Goal: Use online tool/utility: Utilize a website feature to perform a specific function

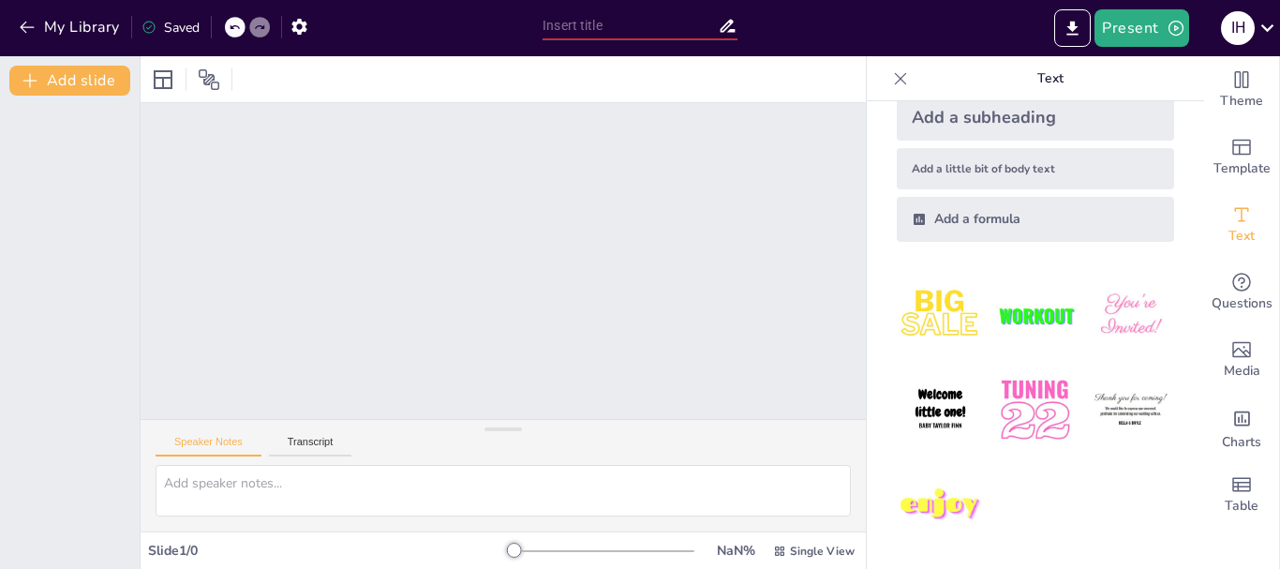
scroll to position [102, 0]
drag, startPoint x: 646, startPoint y: 554, endPoint x: 516, endPoint y: 538, distance: 131.2
click at [522, 550] on div at bounding box center [514, 549] width 15 height 15
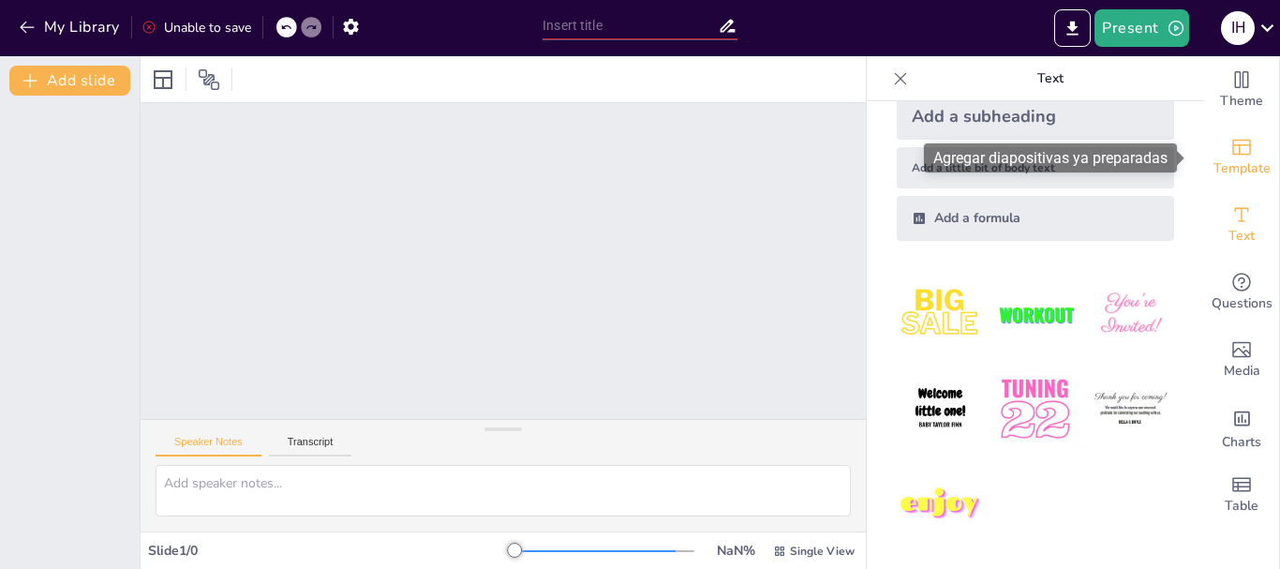
click at [1230, 151] on icon "Add ready made slides" at bounding box center [1241, 147] width 22 height 22
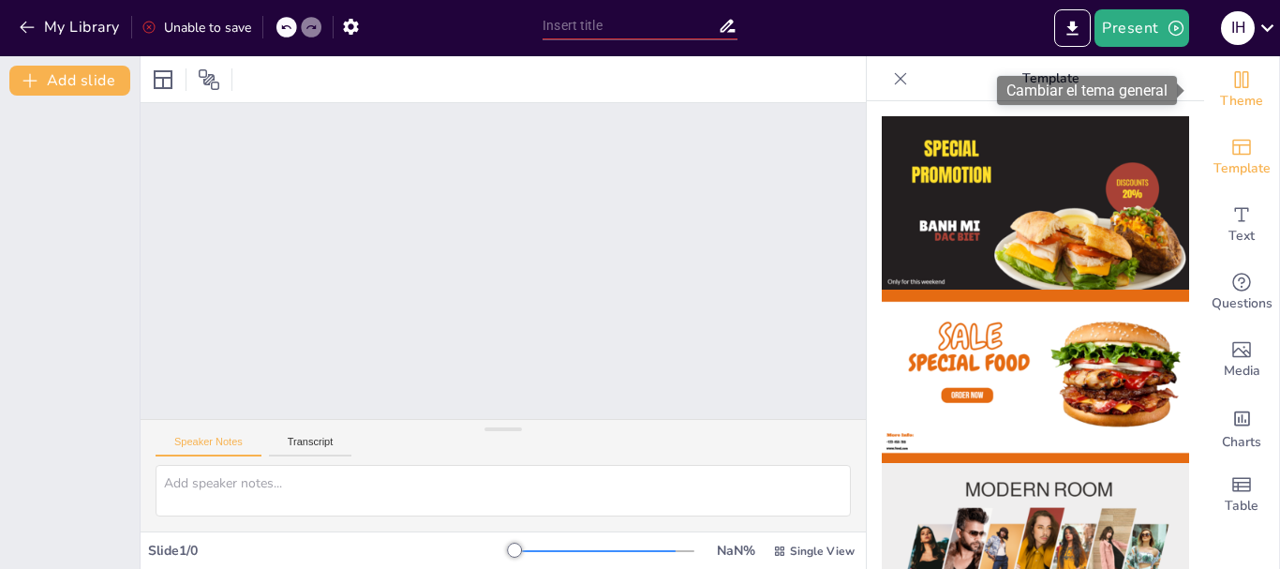
click at [1230, 88] on icon "Change the overall theme" at bounding box center [1241, 79] width 22 height 22
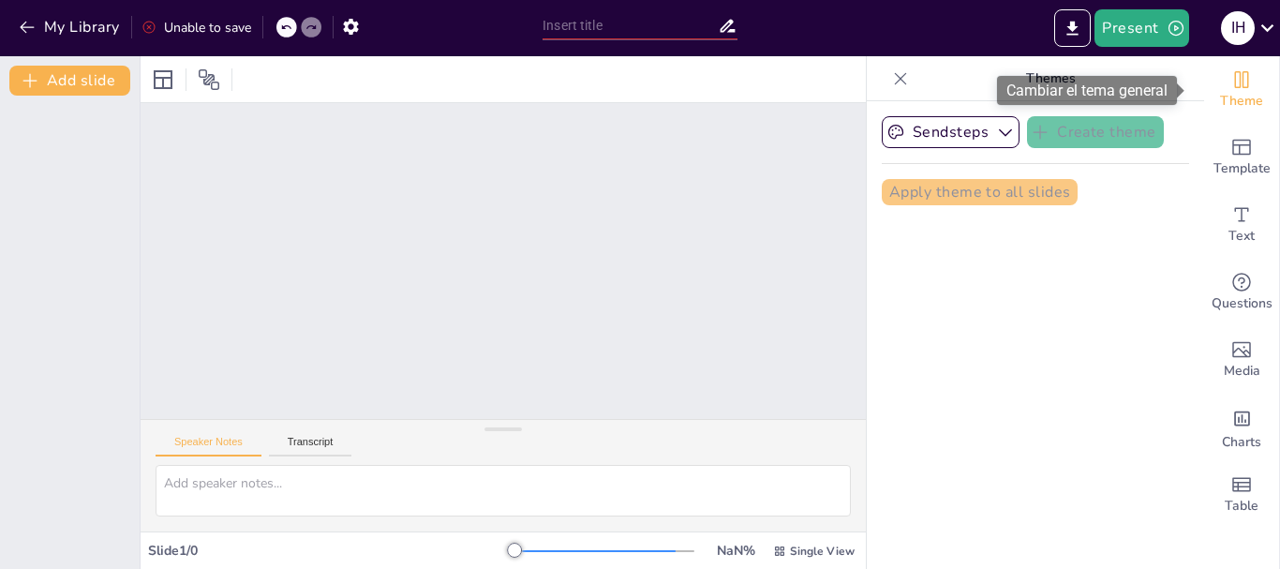
click at [1230, 88] on icon "Change the overall theme" at bounding box center [1241, 79] width 22 height 22
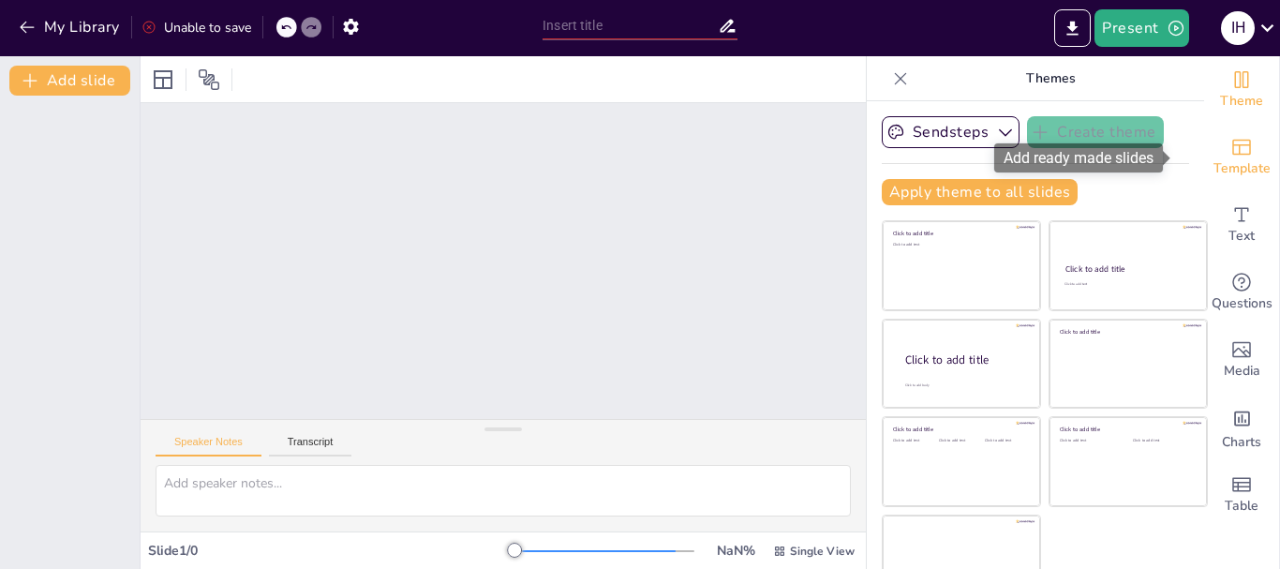
click at [1213, 158] on span "Template" at bounding box center [1241, 168] width 57 height 21
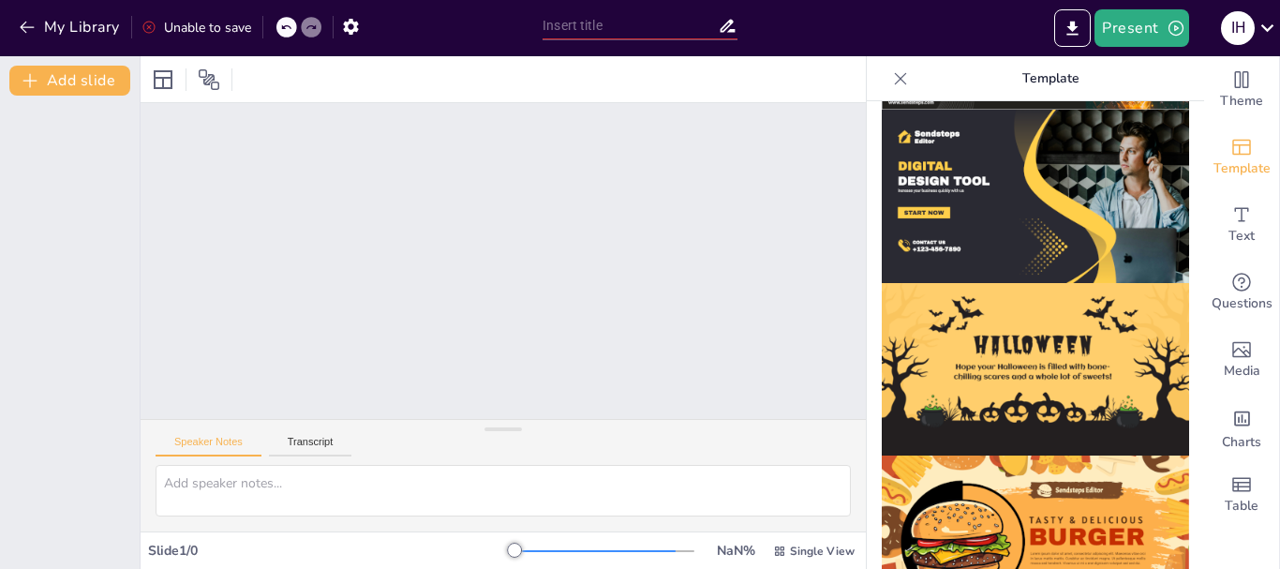
scroll to position [1912, 0]
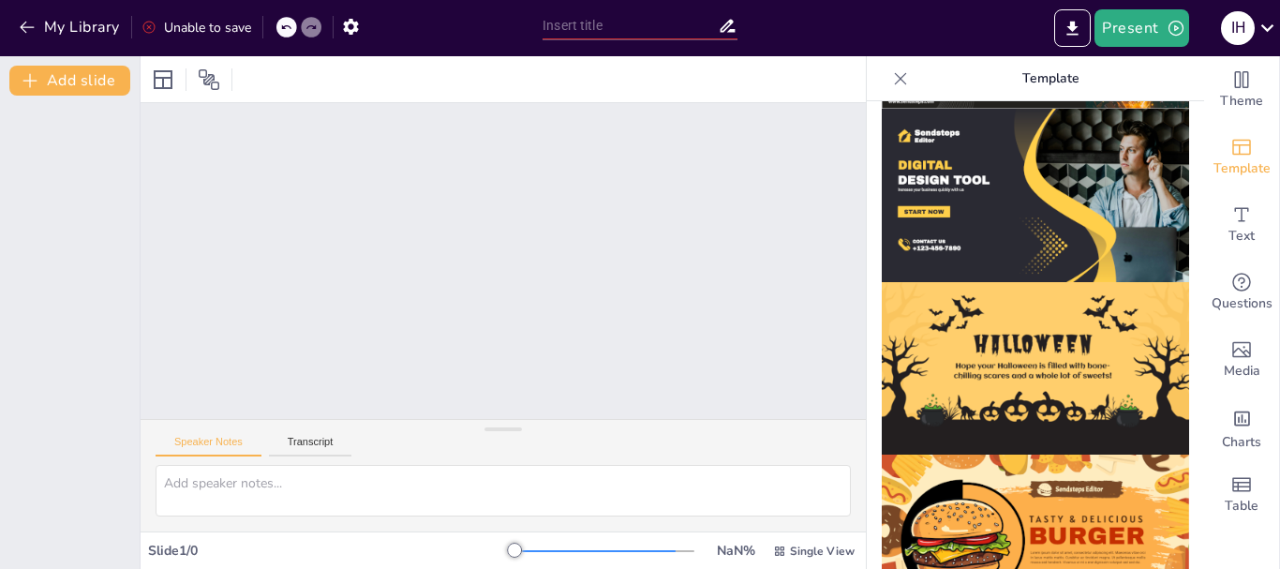
click at [1033, 454] on img at bounding box center [1035, 540] width 307 height 173
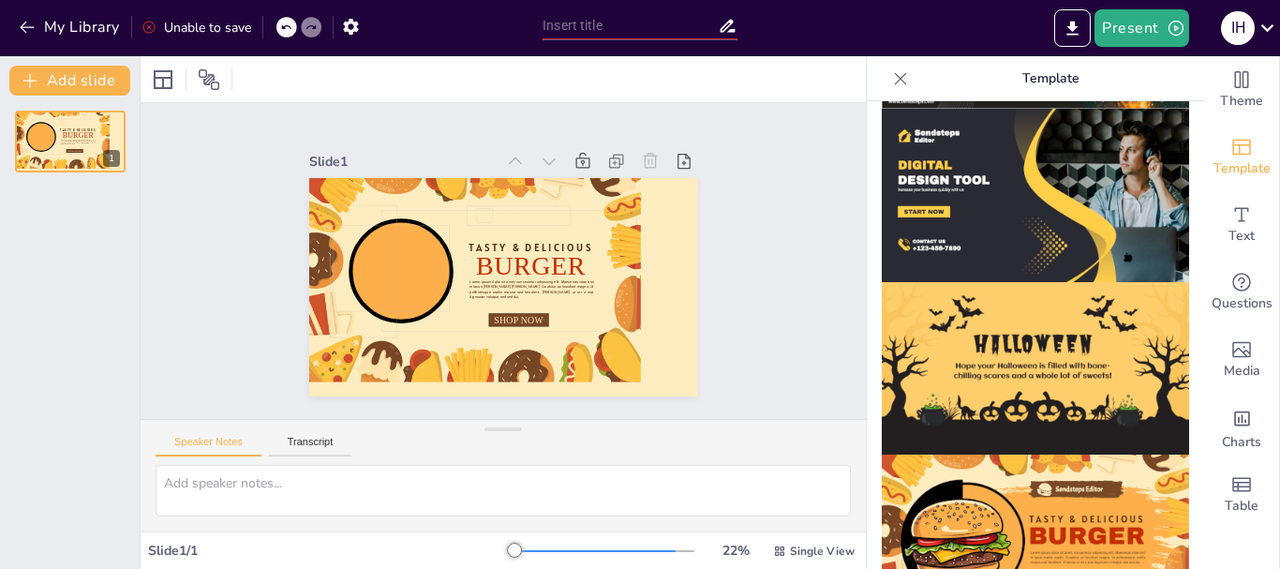
click at [1033, 454] on img at bounding box center [1035, 540] width 307 height 173
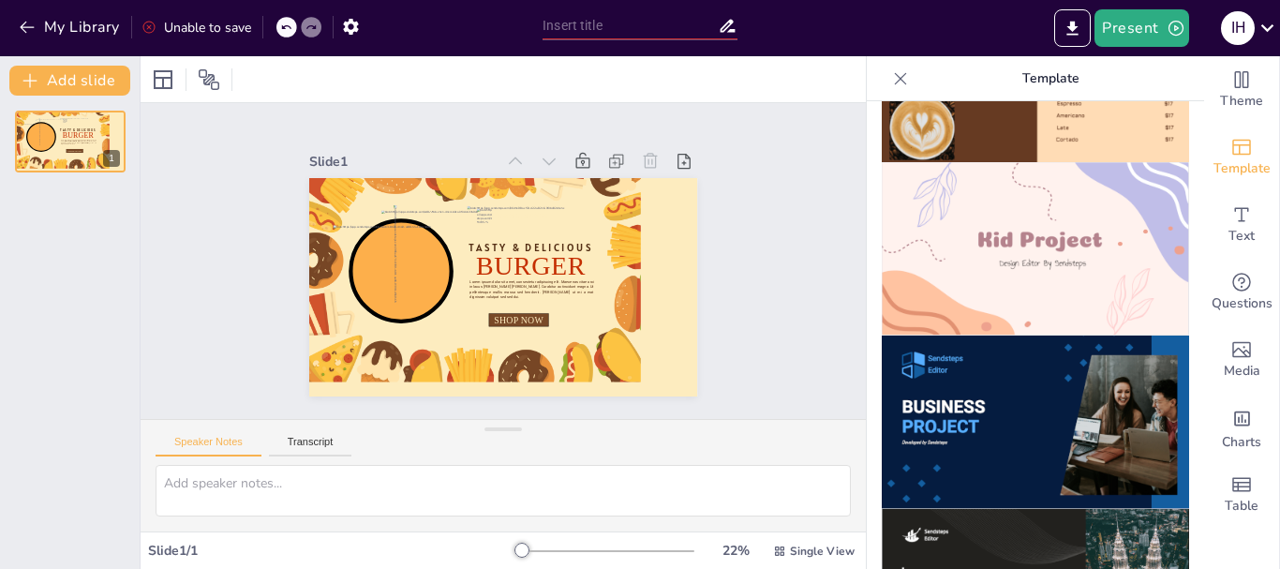
scroll to position [1350, 0]
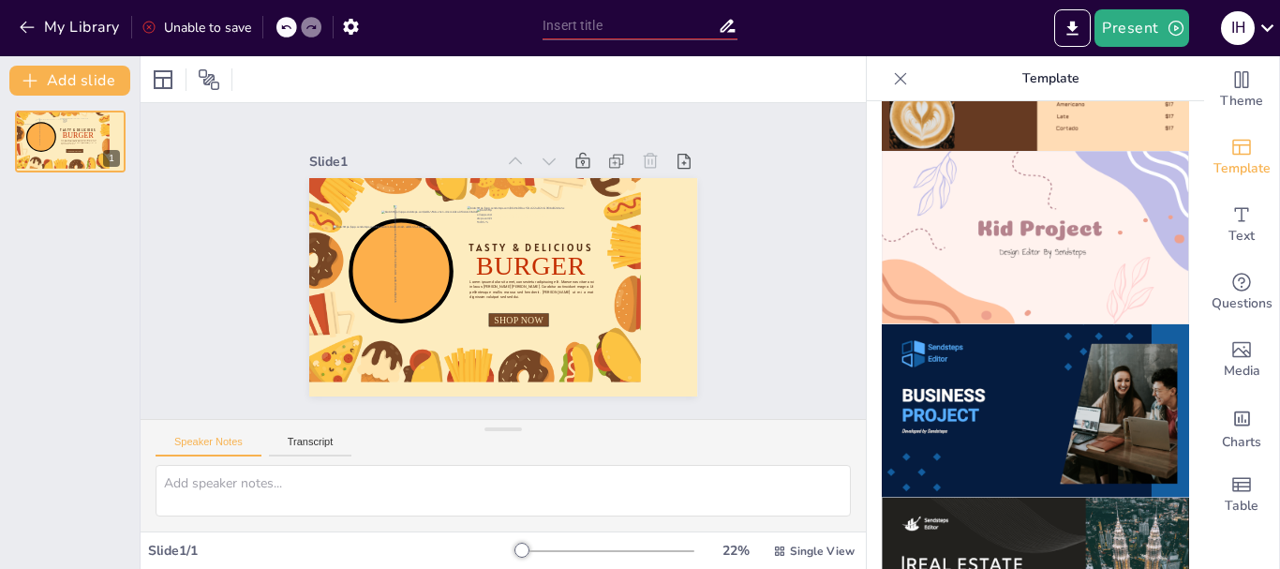
click at [978, 374] on img at bounding box center [1035, 410] width 307 height 173
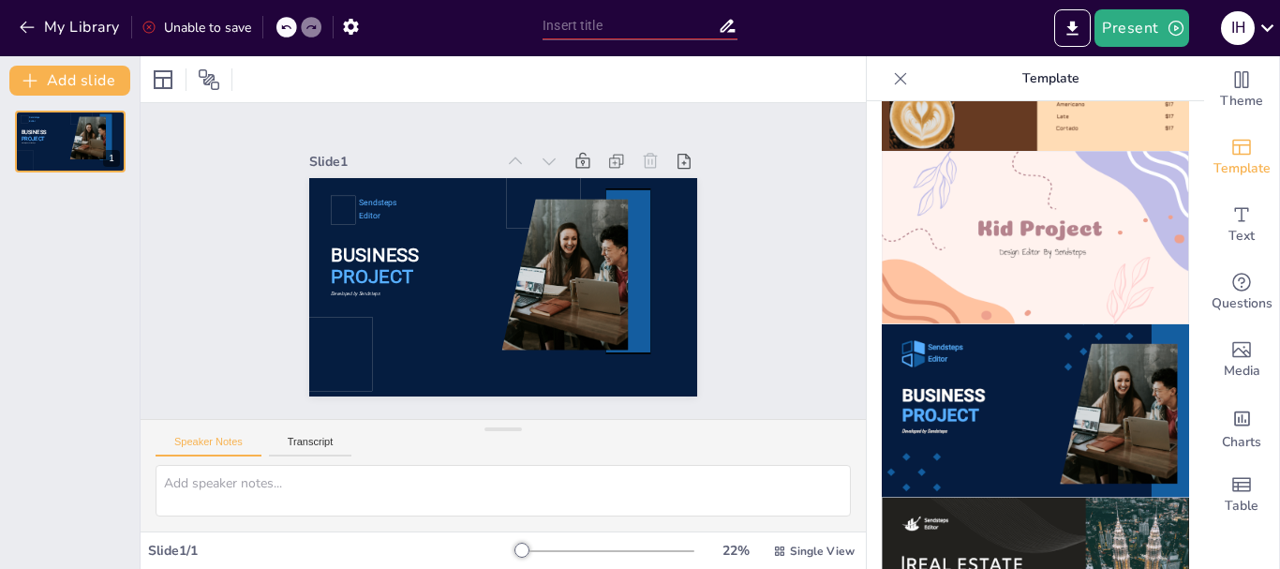
click at [978, 374] on img at bounding box center [1035, 410] width 307 height 173
click at [1076, 24] on icon "Export to PowerPoint" at bounding box center [1072, 28] width 11 height 14
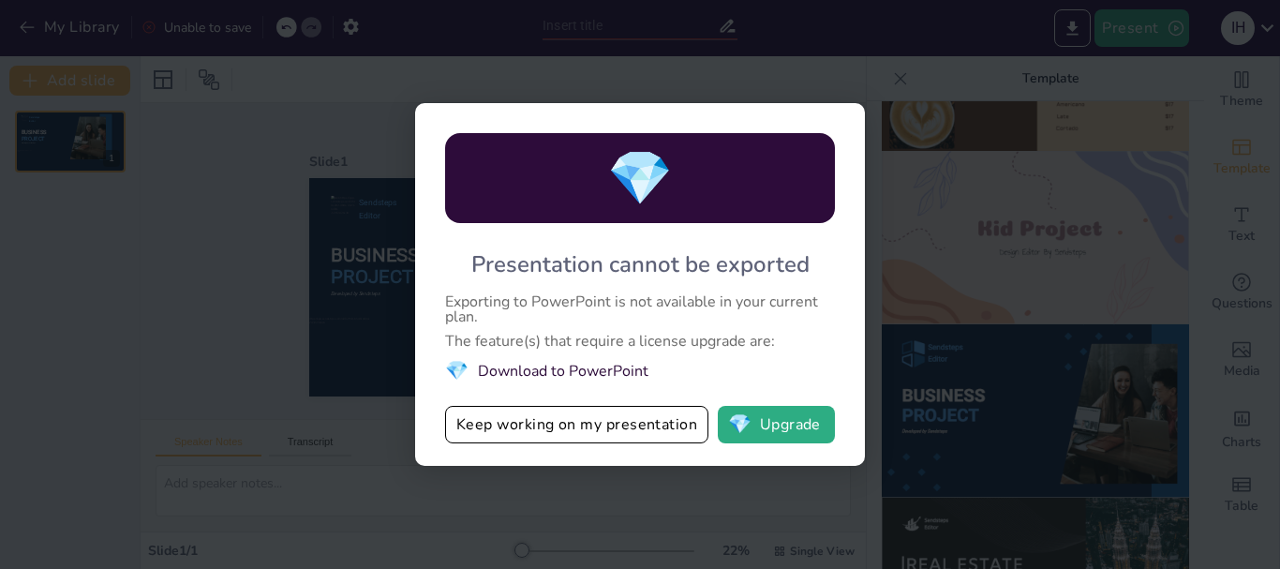
drag, startPoint x: 1091, startPoint y: 166, endPoint x: 1041, endPoint y: 262, distance: 109.0
click at [1091, 167] on div "💎 Presentation cannot be exported Exporting to PowerPoint is not available in y…" at bounding box center [640, 284] width 1280 height 569
